Goal: Task Accomplishment & Management: Use online tool/utility

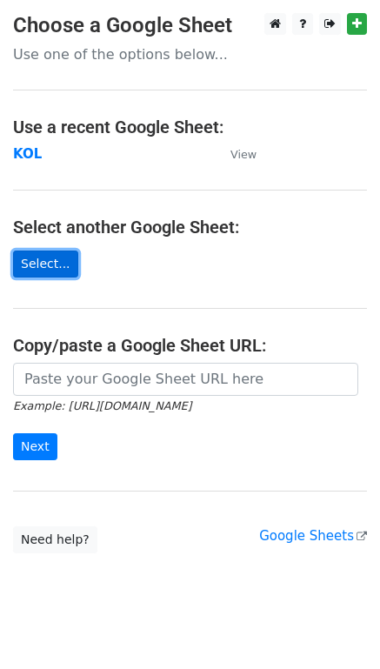
click at [52, 261] on link "Select..." at bounding box center [45, 264] width 65 height 27
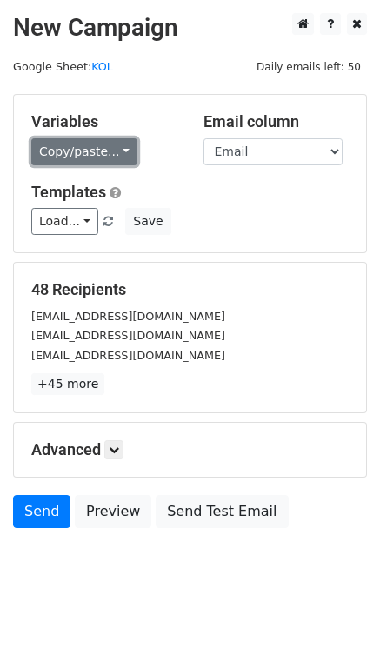
click at [104, 151] on link "Copy/paste..." at bounding box center [84, 151] width 106 height 27
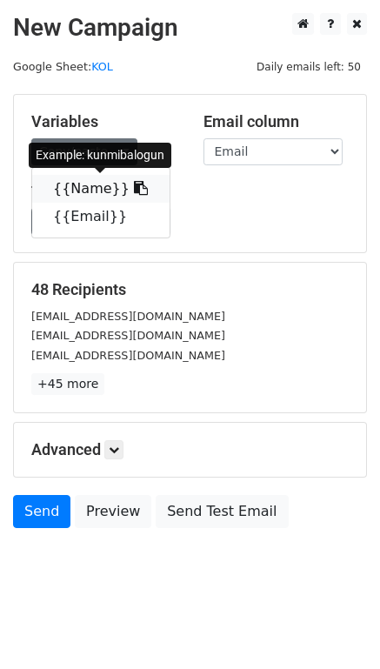
click at [134, 189] on icon at bounding box center [141, 188] width 14 height 14
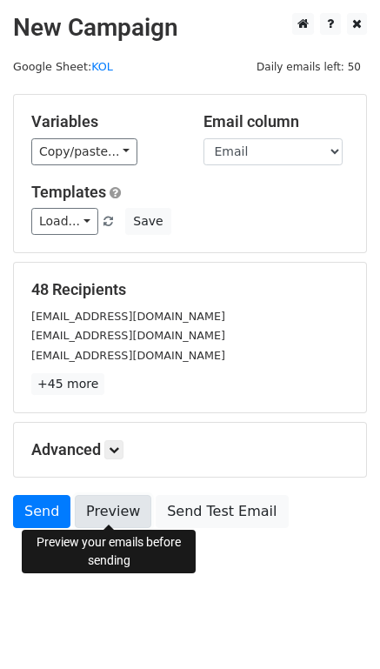
click at [108, 501] on link "Preview" at bounding box center [113, 511] width 77 height 33
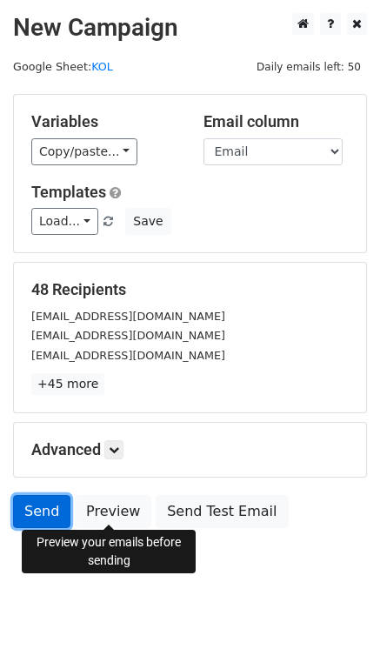
click at [46, 511] on link "Send" at bounding box center [41, 511] width 57 height 33
